Goal: Information Seeking & Learning: Learn about a topic

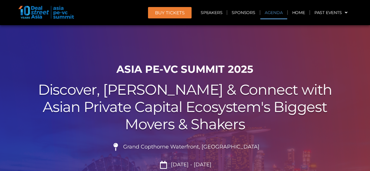
click at [275, 15] on link "Agenda" at bounding box center [273, 12] width 27 height 13
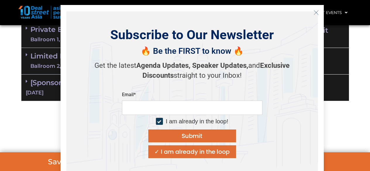
scroll to position [415, 0]
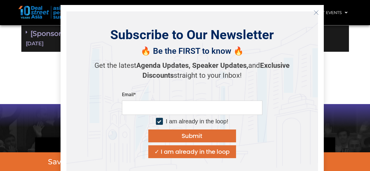
click at [313, 11] on icon "Close" at bounding box center [315, 12] width 5 height 5
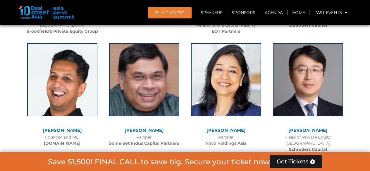
scroll to position [1953, 0]
drag, startPoint x: 259, startPoint y: 84, endPoint x: 183, endPoint y: 122, distance: 84.8
click at [183, 122] on div "Ramesh Kannan Partner Somerset Indus Capital Partners" at bounding box center [144, 94] width 82 height 112
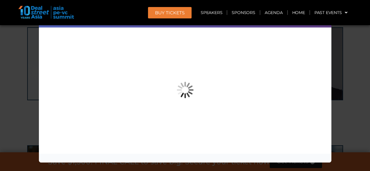
scroll to position [1973, 0]
click at [345, 79] on div "Speaker Profile ×" at bounding box center [185, 85] width 370 height 171
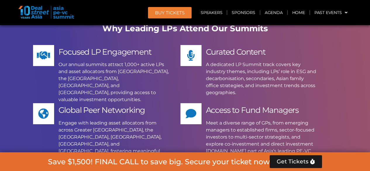
scroll to position [4512, 0]
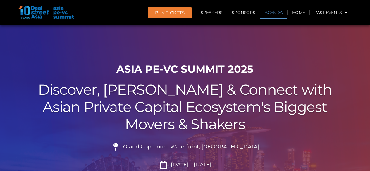
click at [271, 13] on link "Agenda" at bounding box center [273, 12] width 27 height 13
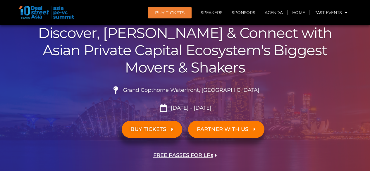
scroll to position [56, 0]
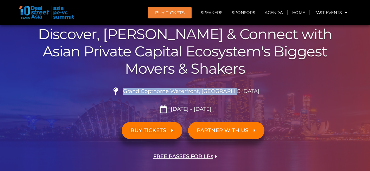
drag, startPoint x: 245, startPoint y: 92, endPoint x: 139, endPoint y: 91, distance: 105.5
click at [139, 91] on li "Grand Copthorne Waterfront, [GEOGRAPHIC_DATA]​" at bounding box center [184, 93] width 327 height 13
copy span "Grand Copthorne Waterfront, [GEOGRAPHIC_DATA]​"
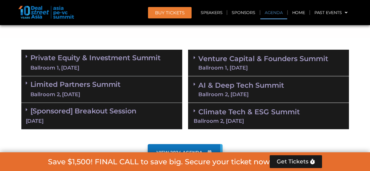
scroll to position [338, 0]
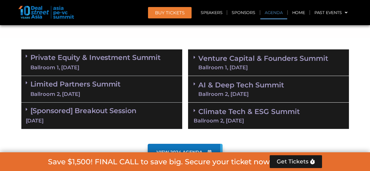
click at [132, 59] on link "Private Equity & Investment Summit Ballroom 1, [DATE]" at bounding box center [95, 63] width 130 height 18
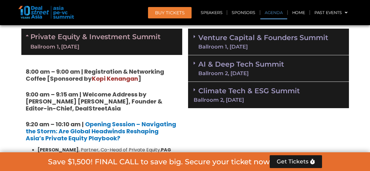
scroll to position [356, 0]
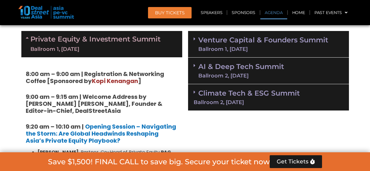
click at [143, 48] on div "Ballroom 1, [DATE]" at bounding box center [95, 49] width 130 height 7
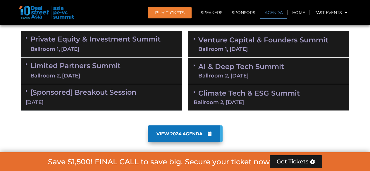
click at [270, 45] on link "Venture Capital & Founders​ Summit Ballroom 1, [DATE]" at bounding box center [263, 44] width 130 height 15
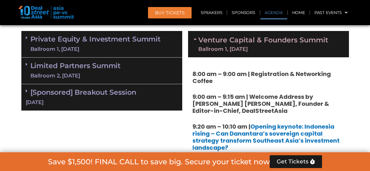
click at [271, 45] on link "Venture Capital & Founders​ Summit Ballroom 1, [DATE]" at bounding box center [263, 44] width 130 height 15
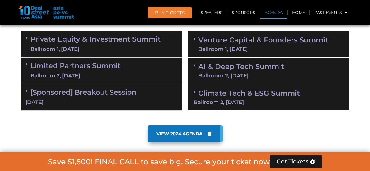
click at [152, 67] on div "Limited Partners [GEOGRAPHIC_DATA] 2, [DATE]" at bounding box center [101, 71] width 161 height 27
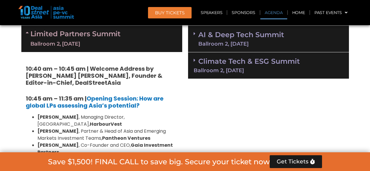
scroll to position [389, 0]
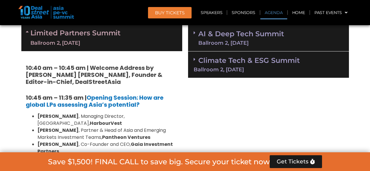
click at [133, 44] on div "Limited Partners [GEOGRAPHIC_DATA] 2, [DATE]" at bounding box center [101, 38] width 161 height 26
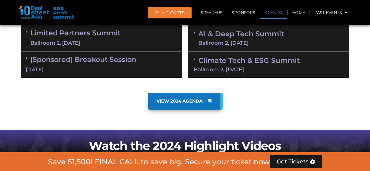
click at [131, 72] on div "[DATE]" at bounding box center [102, 69] width 152 height 7
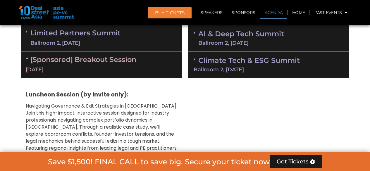
click at [131, 72] on div "[DATE]" at bounding box center [102, 69] width 152 height 7
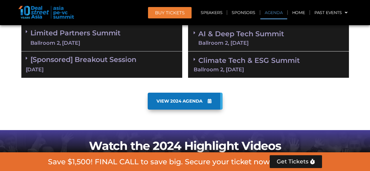
click at [255, 53] on div "Climate Tech & ESG Summit Ballroom 2, [DATE]" at bounding box center [268, 64] width 161 height 27
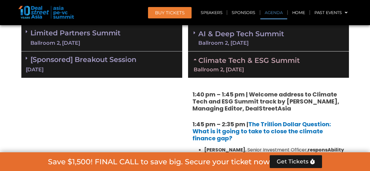
click at [255, 53] on div "Climate Tech & ESG Summit Ballroom 2, [DATE]" at bounding box center [268, 64] width 161 height 26
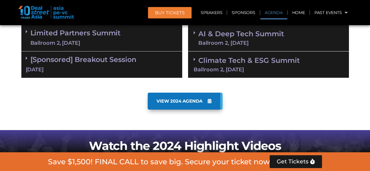
click at [245, 40] on div "Ballroom 2, [DATE]" at bounding box center [241, 42] width 86 height 5
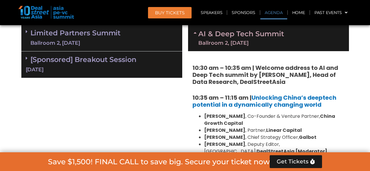
click at [245, 40] on div "Ballroom 2, [DATE]" at bounding box center [241, 42] width 86 height 5
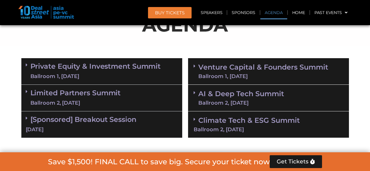
scroll to position [329, 0]
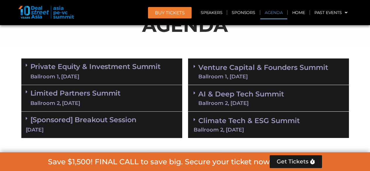
click at [136, 76] on div "Ballroom 1, [DATE]" at bounding box center [95, 76] width 130 height 7
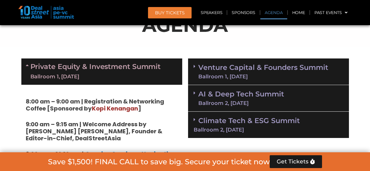
click at [136, 76] on div "Ballroom 1, [DATE]" at bounding box center [95, 76] width 130 height 7
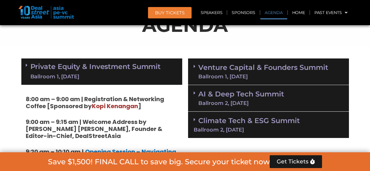
click at [136, 76] on div "Ballroom 1, [DATE]" at bounding box center [95, 76] width 130 height 7
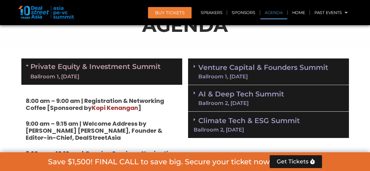
click at [136, 76] on div "Ballroom 1, [DATE]" at bounding box center [95, 76] width 130 height 7
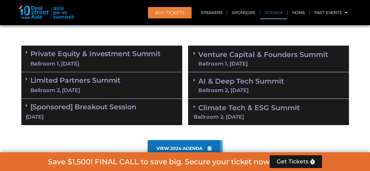
scroll to position [342, 0]
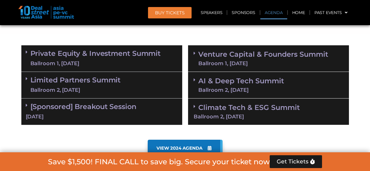
click at [134, 60] on div "Ballroom 1, [DATE]" at bounding box center [95, 63] width 130 height 7
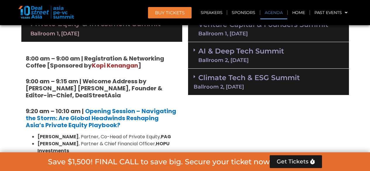
scroll to position [368, 0]
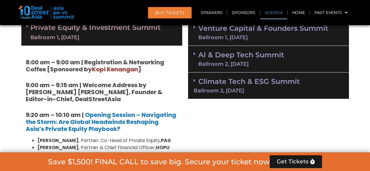
click at [131, 37] on div "Ballroom 1, [DATE]" at bounding box center [95, 37] width 130 height 7
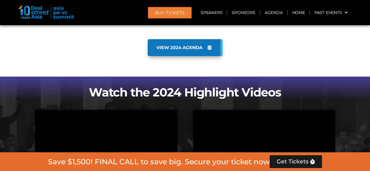
scroll to position [443, 0]
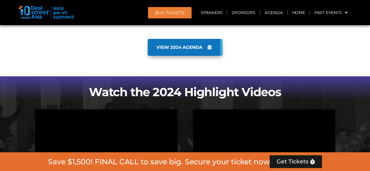
click at [175, 45] on span "VIEW 2024 AGENDA" at bounding box center [179, 47] width 46 height 5
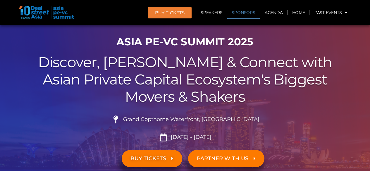
scroll to position [24, 0]
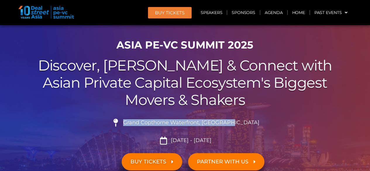
drag, startPoint x: 138, startPoint y: 123, endPoint x: 243, endPoint y: 125, distance: 104.9
click at [243, 125] on span "Grand Copthorne Waterfront, [GEOGRAPHIC_DATA]​" at bounding box center [191, 122] width 138 height 6
copy span "Grand Copthorne Waterfront, [GEOGRAPHIC_DATA]"
